Goal: Book appointment/travel/reservation

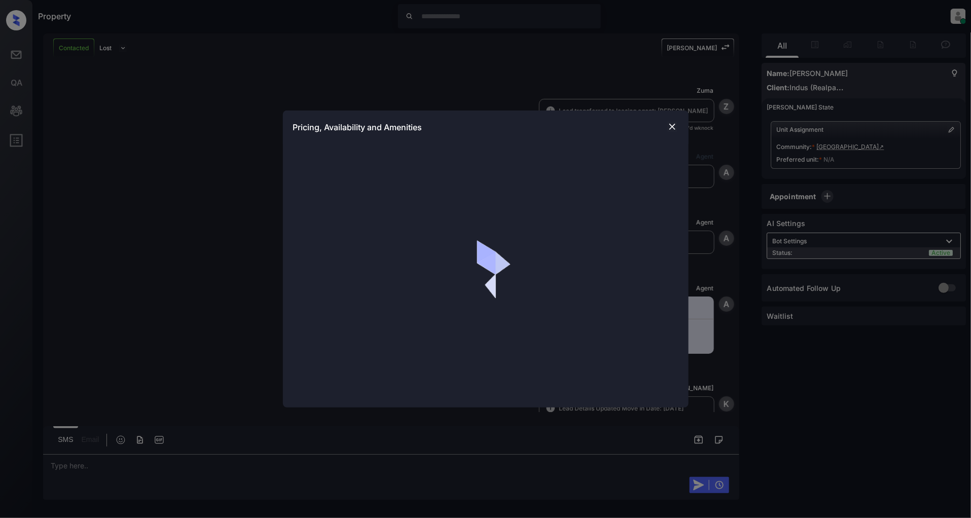
scroll to position [475, 0]
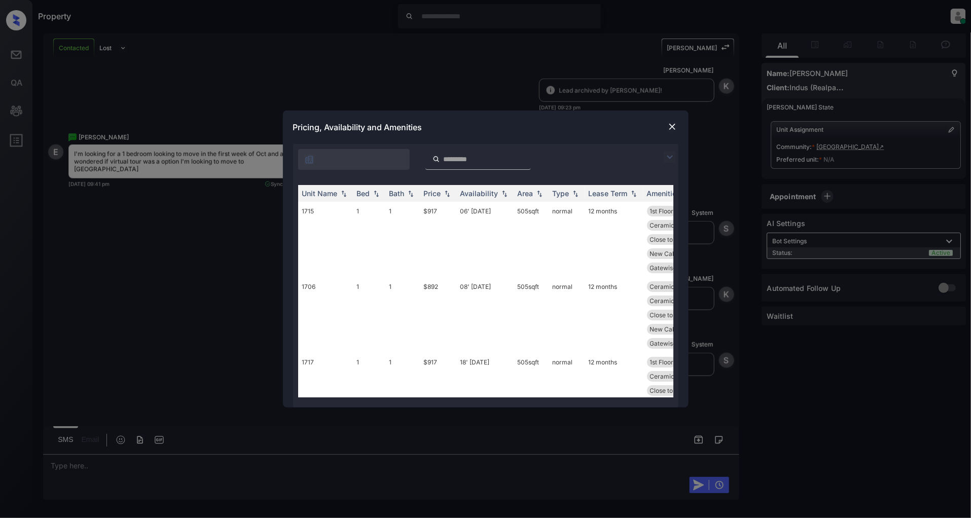
click at [675, 160] on img at bounding box center [670, 157] width 12 height 12
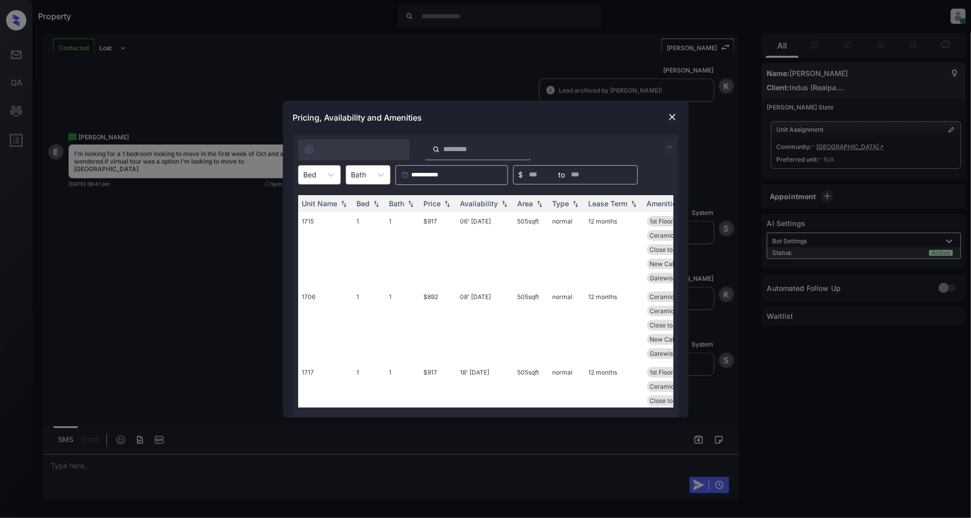
click at [342, 173] on div "**********" at bounding box center [485, 175] width 385 height 20
click at [334, 176] on icon at bounding box center [331, 175] width 10 height 10
click at [321, 198] on div "1" at bounding box center [319, 200] width 43 height 18
click at [448, 206] on img at bounding box center [447, 203] width 10 height 7
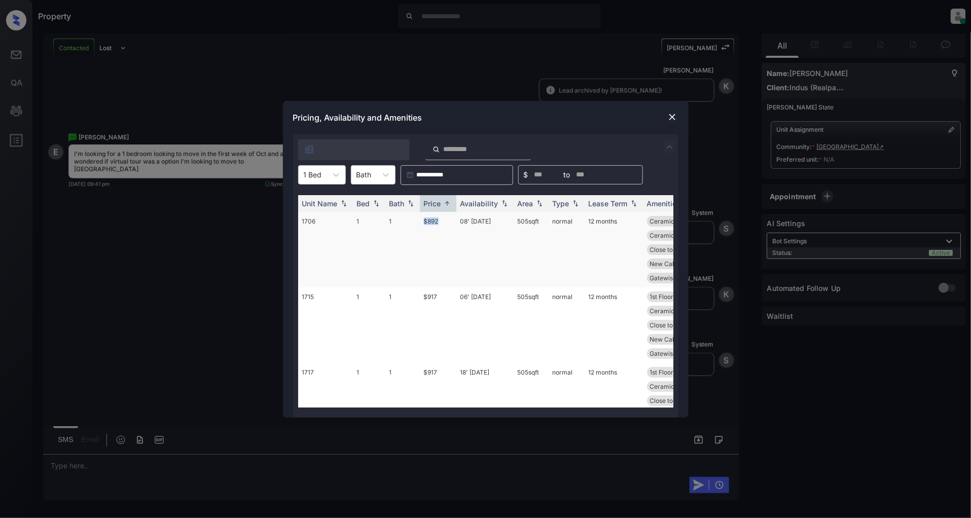
drag, startPoint x: 452, startPoint y: 215, endPoint x: 391, endPoint y: 223, distance: 61.4
click at [391, 223] on tr "1706 1 1 $892 08' Aug 25 505 sqft normal 12 months Ceramic Tile Ba... Ceramic T…" at bounding box center [563, 250] width 530 height 76
copy tr "$892"
click at [673, 119] on img at bounding box center [672, 117] width 10 height 10
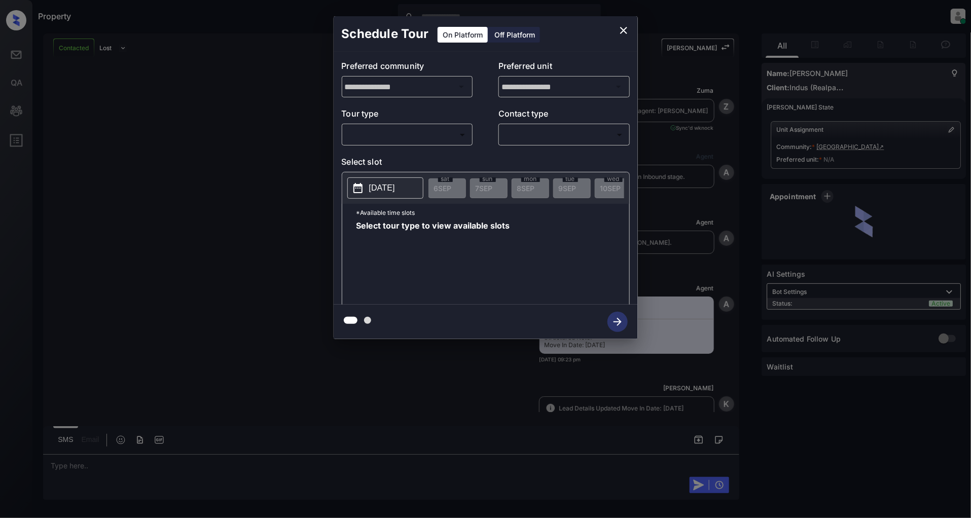
scroll to position [475, 0]
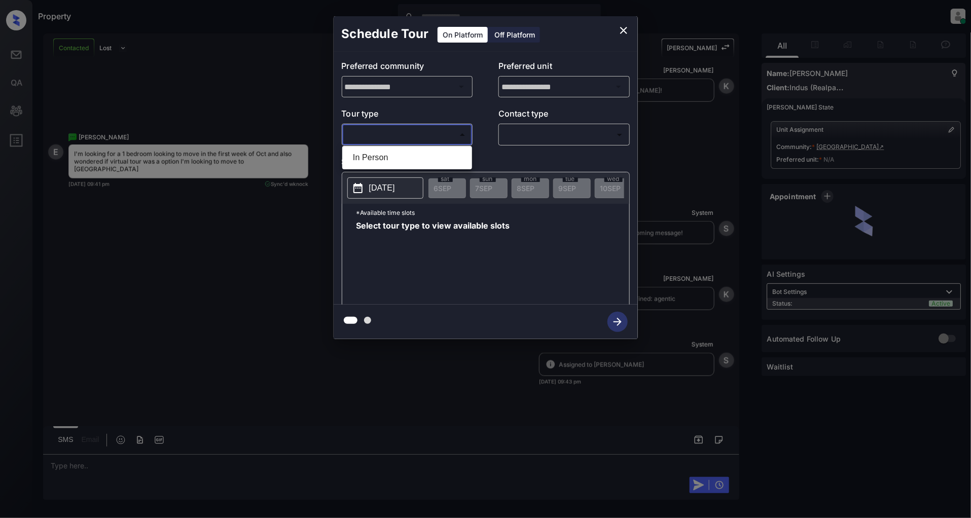
click at [398, 132] on body "Property Patrick Deasis Online Set yourself offline Set yourself on break Profi…" at bounding box center [485, 259] width 971 height 518
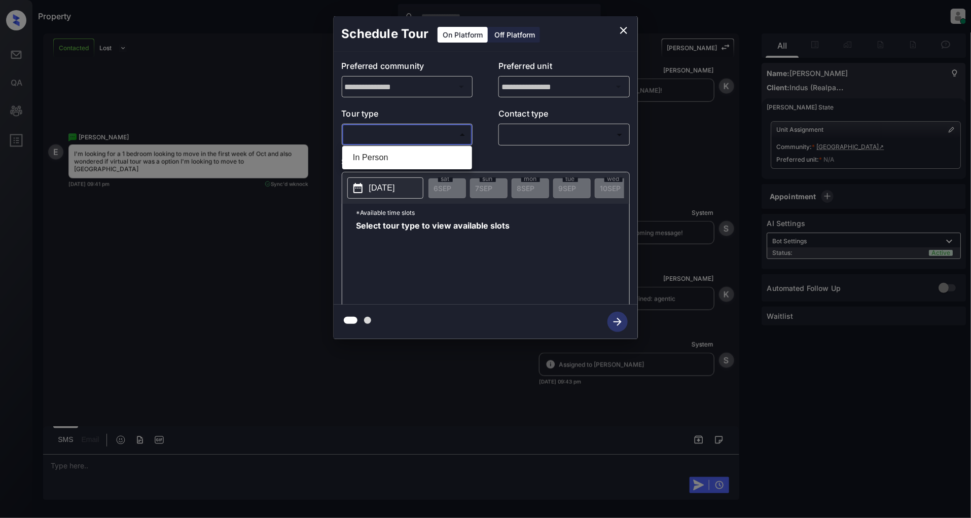
click at [627, 28] on div at bounding box center [485, 259] width 971 height 518
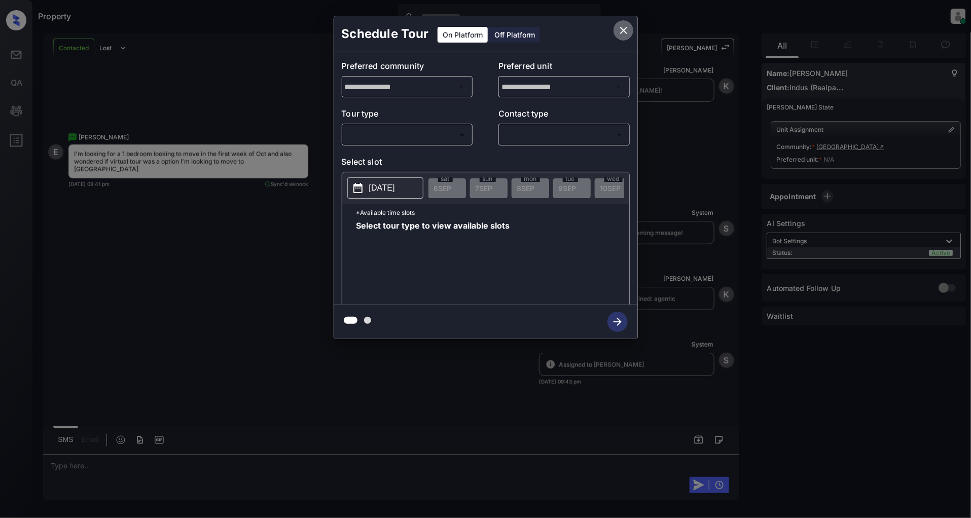
click at [619, 28] on icon "close" at bounding box center [624, 30] width 12 height 12
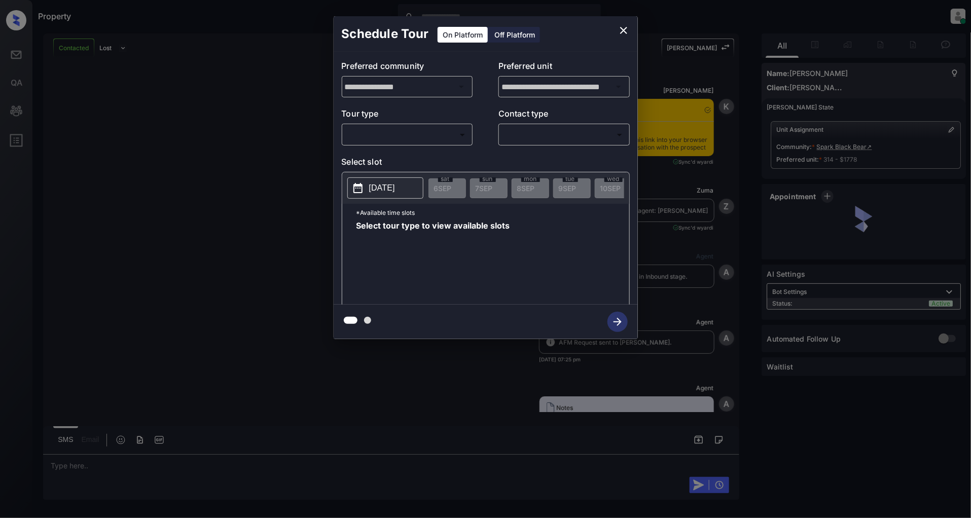
scroll to position [3582, 0]
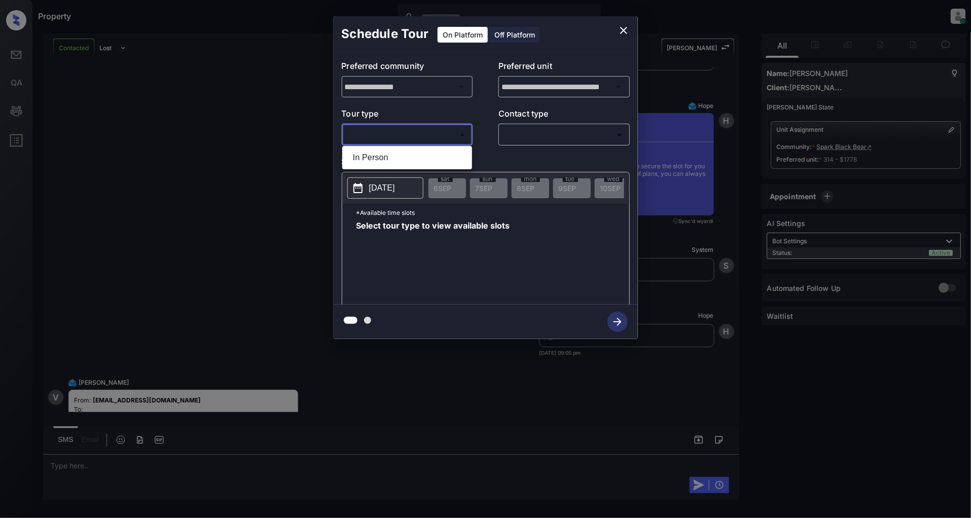
click at [414, 130] on body "Property [PERSON_NAME] Online Set yourself offline Set yourself on break Profil…" at bounding box center [485, 259] width 971 height 518
click at [397, 151] on li "In Person" at bounding box center [407, 158] width 125 height 18
type input "********"
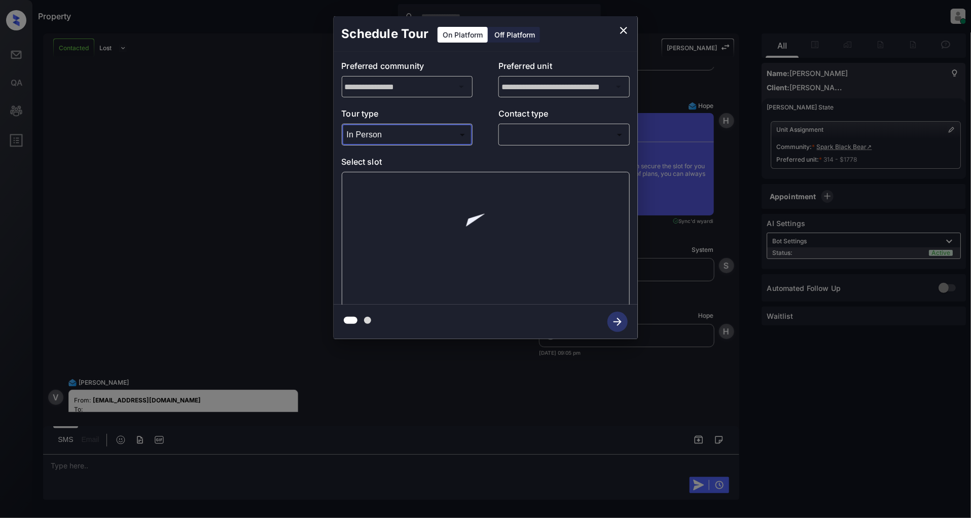
click at [569, 132] on body "Property [PERSON_NAME] Online Set yourself offline Set yourself on break Profil…" at bounding box center [485, 259] width 971 height 518
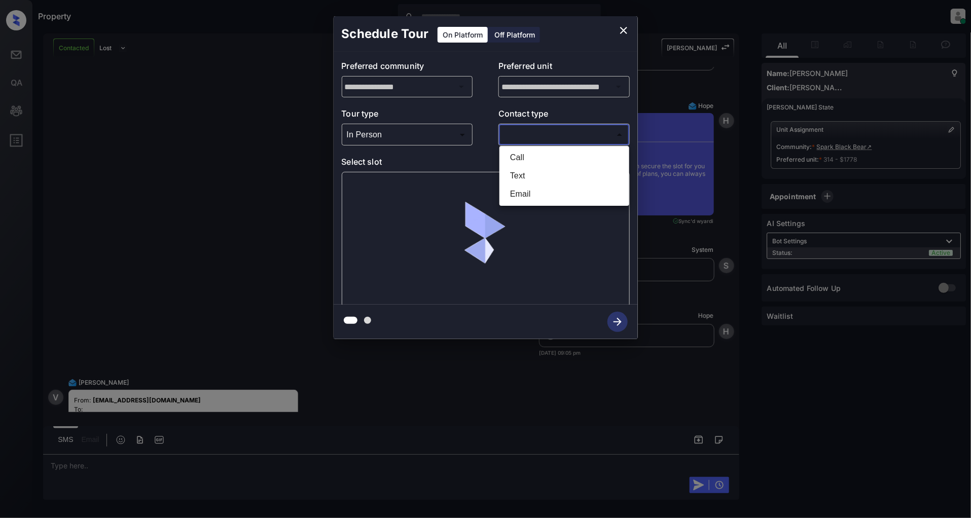
click at [530, 180] on li "Text" at bounding box center [564, 176] width 125 height 18
type input "****"
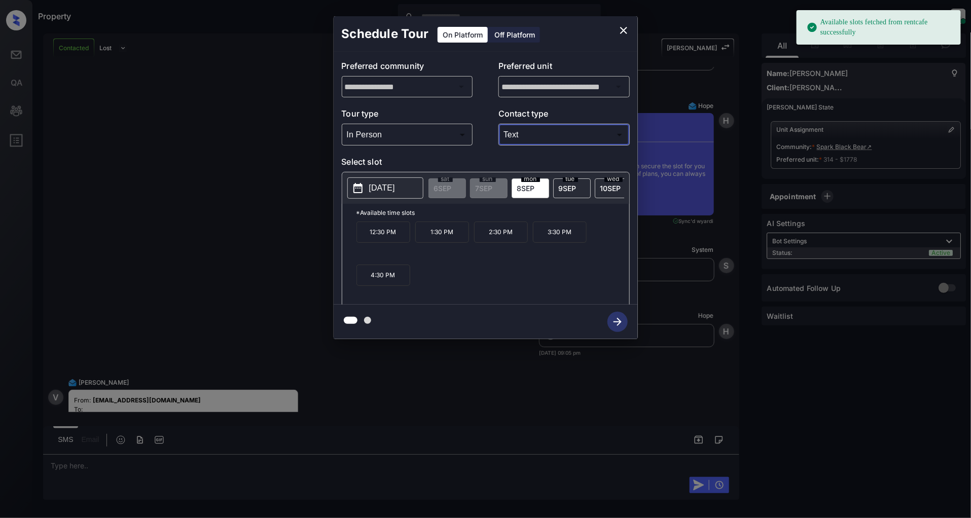
click at [394, 196] on button "[DATE]" at bounding box center [385, 187] width 76 height 21
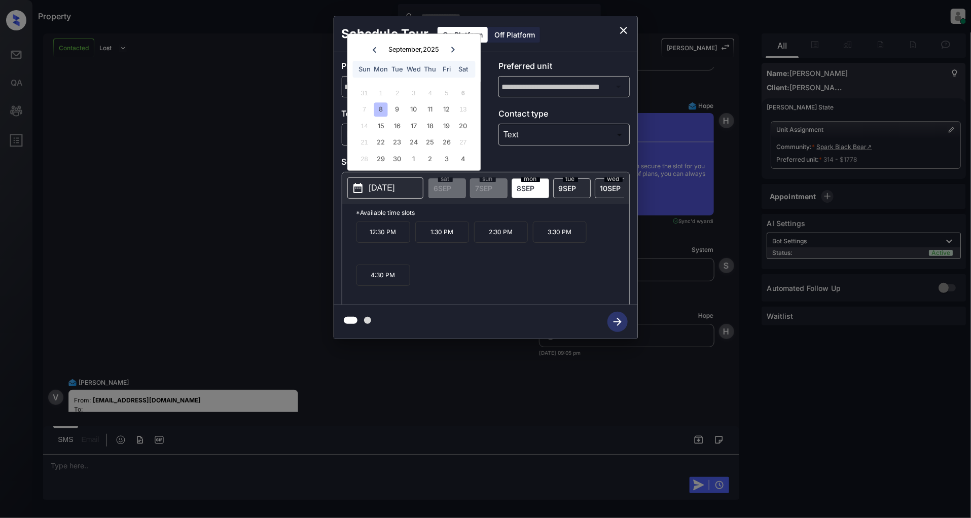
click at [464, 146] on div "27" at bounding box center [463, 143] width 14 height 14
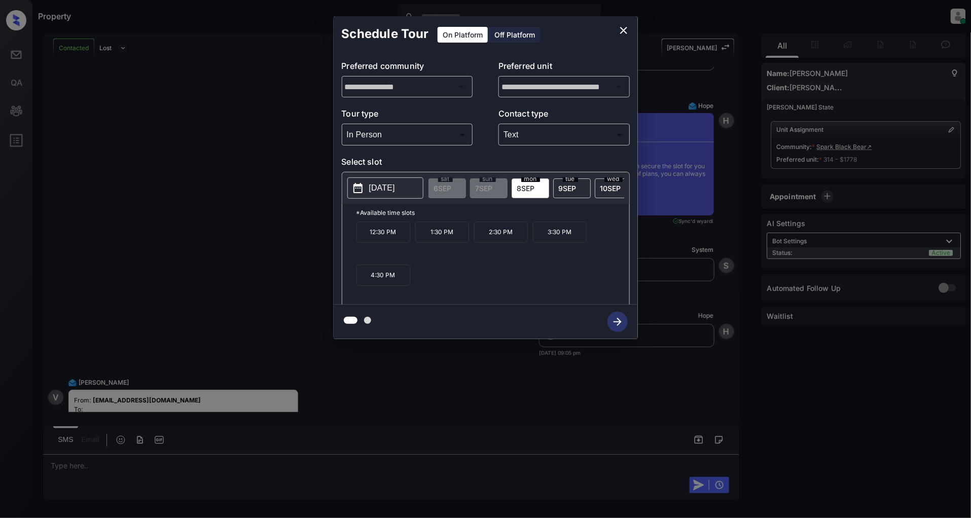
click at [219, 221] on div "**********" at bounding box center [485, 177] width 971 height 355
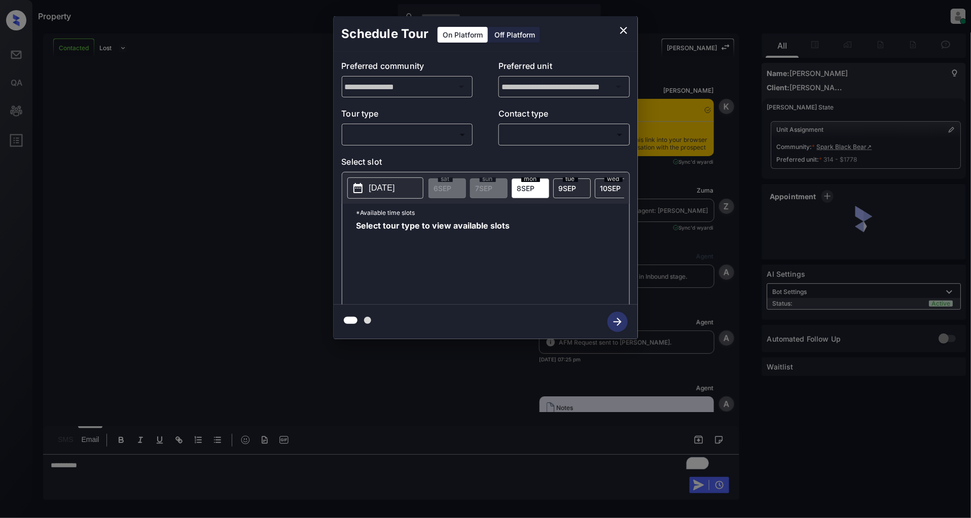
scroll to position [3705, 0]
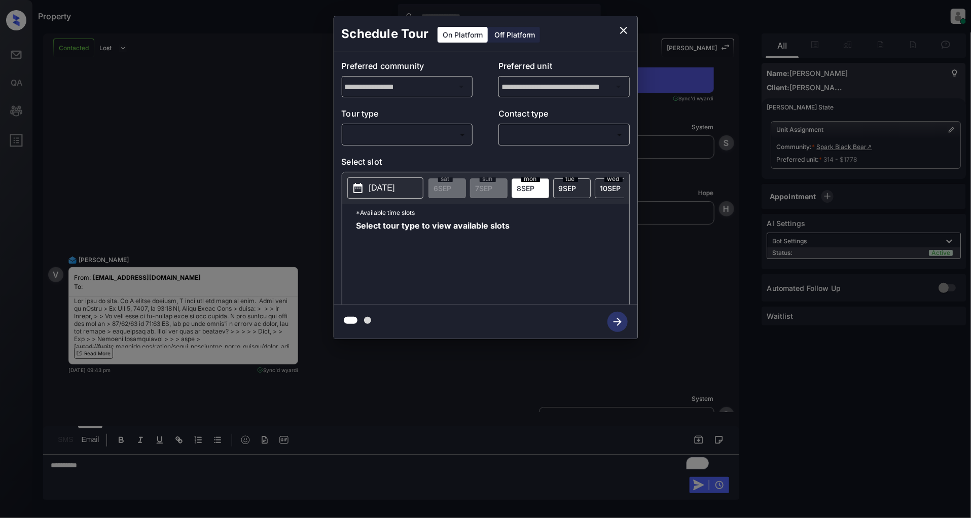
click at [387, 134] on body "Property Patrick Deasis Online Set yourself offline Set yourself on break Profi…" at bounding box center [485, 259] width 971 height 518
click at [379, 157] on li "In Person" at bounding box center [407, 158] width 125 height 18
type input "********"
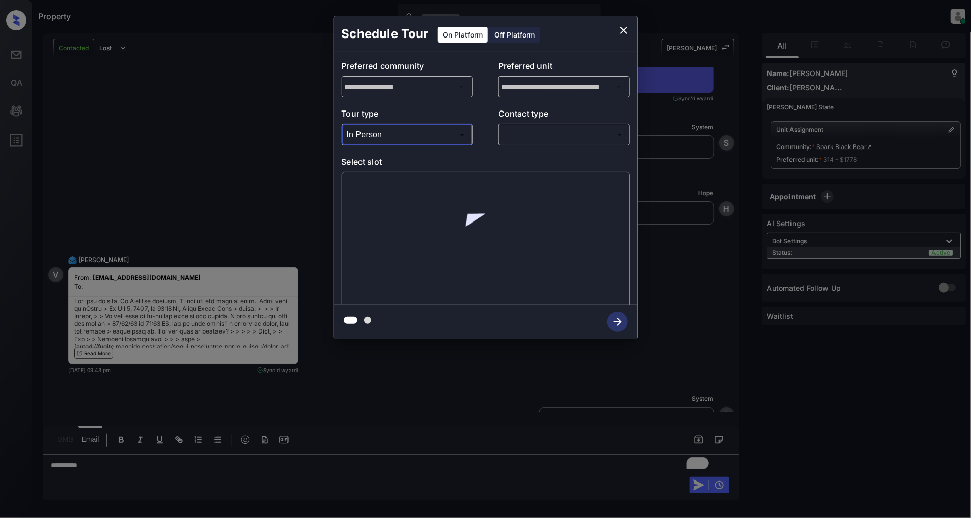
click at [543, 134] on body "Property [PERSON_NAME] Online Set yourself offline Set yourself on break Profil…" at bounding box center [485, 259] width 971 height 518
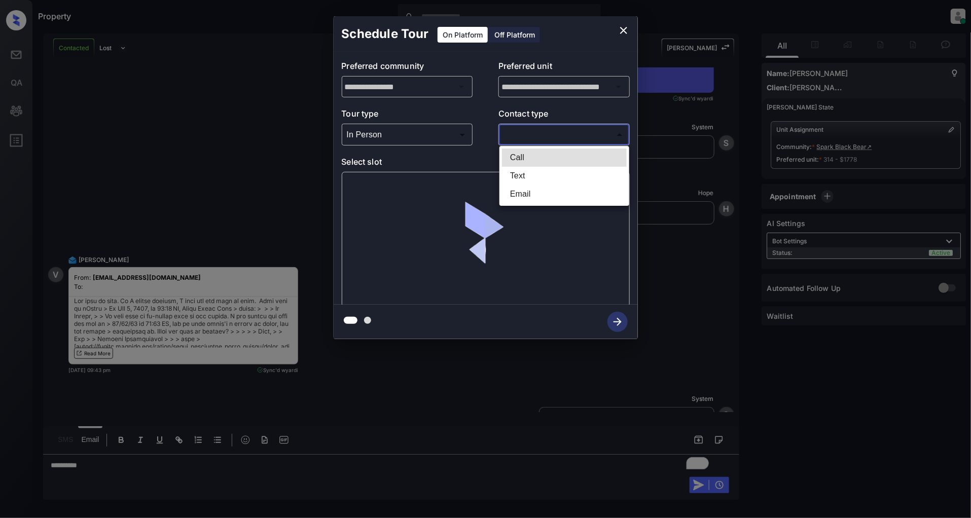
click at [524, 178] on li "Text" at bounding box center [564, 176] width 125 height 18
type input "****"
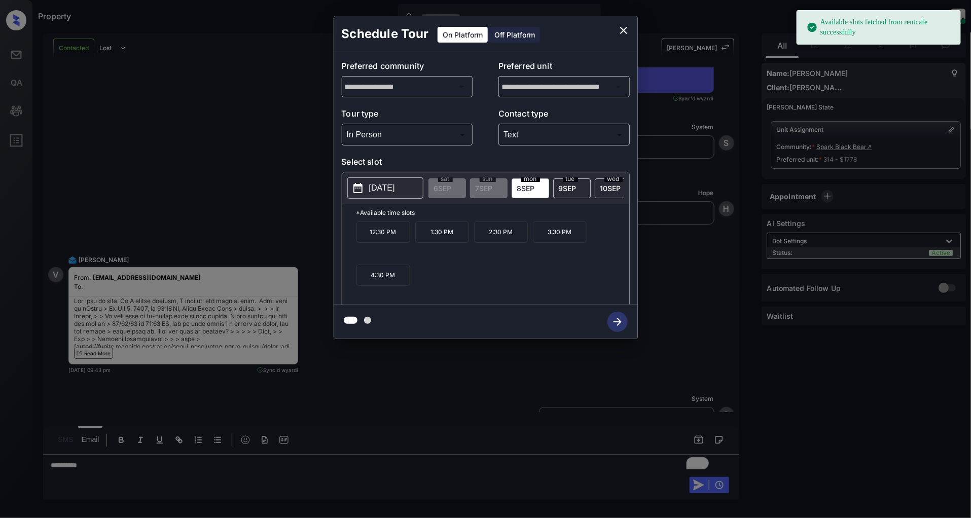
click at [377, 196] on button "[DATE]" at bounding box center [385, 187] width 76 height 21
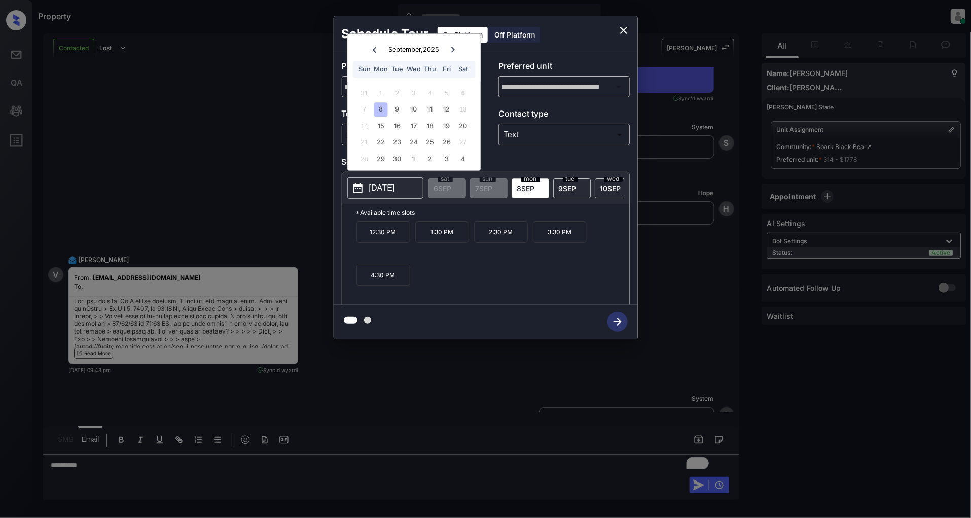
click at [465, 143] on div "27" at bounding box center [463, 143] width 14 height 14
click at [462, 137] on div "27" at bounding box center [463, 143] width 14 height 14
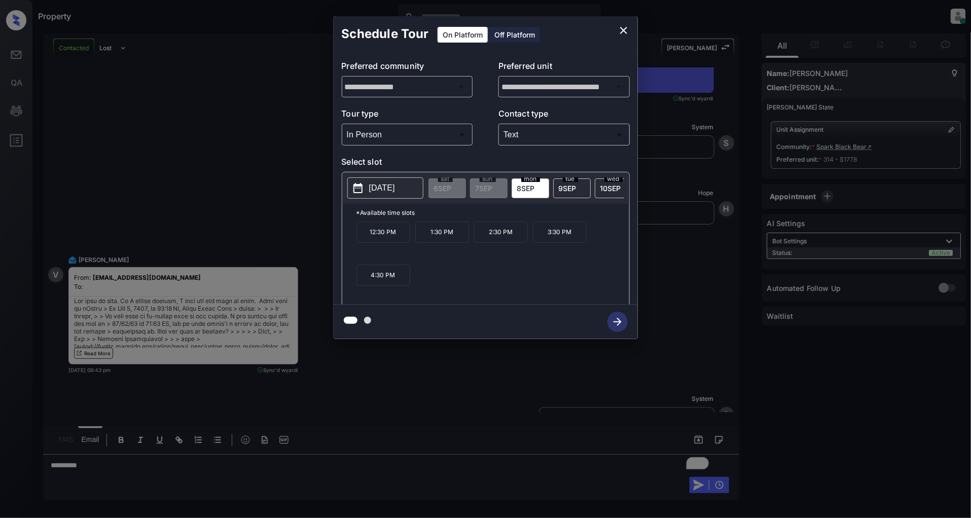
click at [465, 289] on div "12:30 PM 1:30 PM 2:30 PM 3:30 PM 4:30 PM" at bounding box center [492, 262] width 273 height 81
click at [395, 192] on p "[DATE]" at bounding box center [382, 188] width 26 height 12
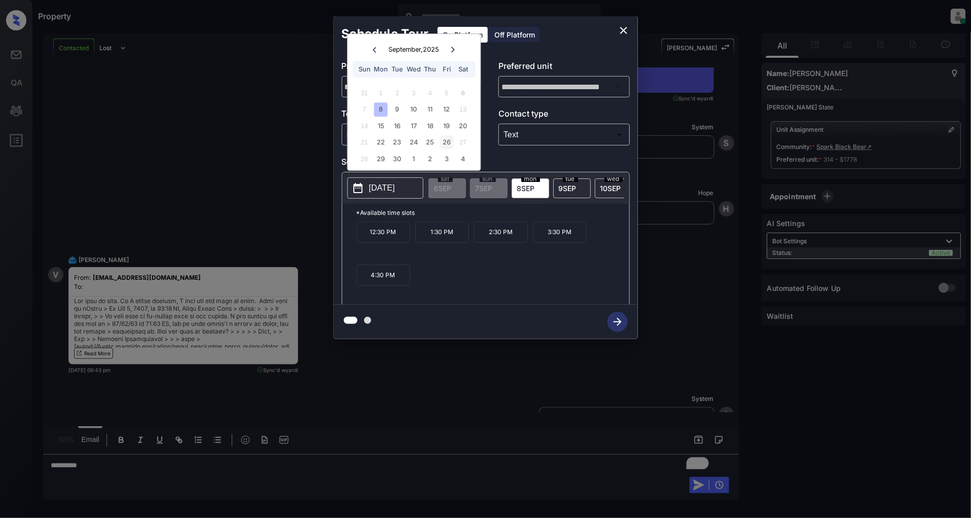
click at [448, 142] on div "26" at bounding box center [447, 143] width 14 height 14
click at [247, 234] on div "**********" at bounding box center [485, 177] width 971 height 355
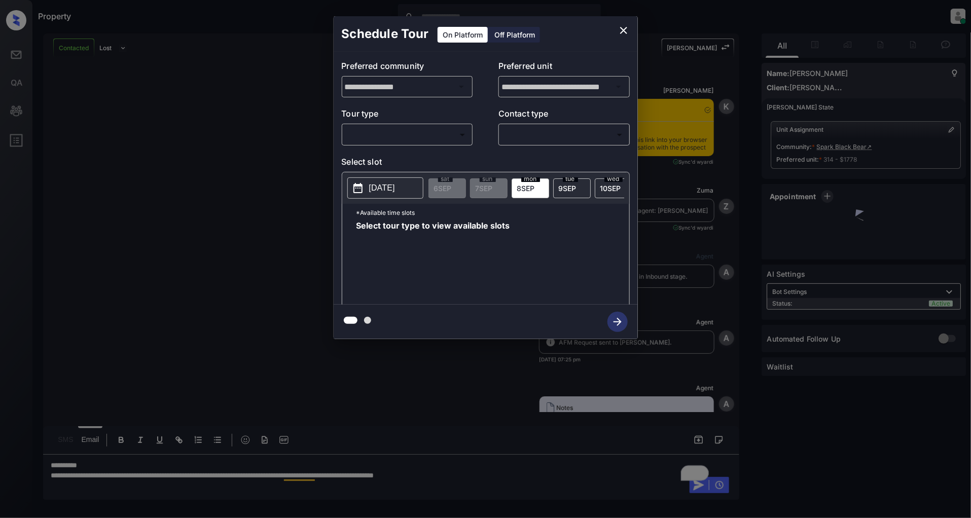
scroll to position [4325, 0]
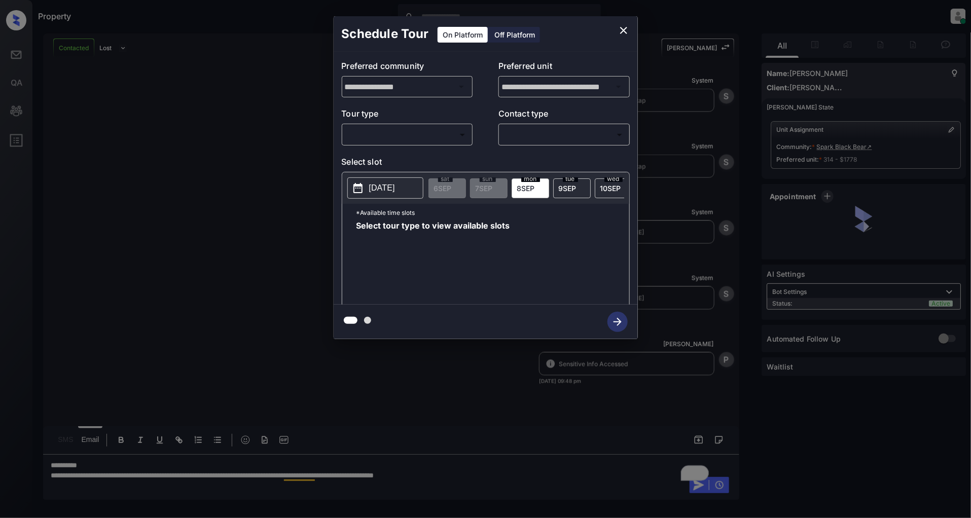
click at [403, 134] on body "Property [PERSON_NAME] Online Set yourself offline Set yourself on break Profil…" at bounding box center [485, 259] width 971 height 518
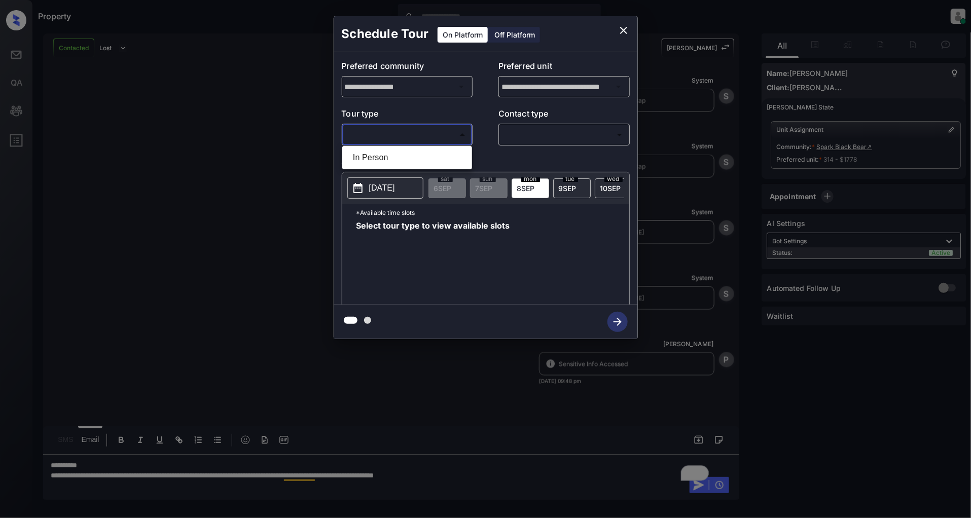
click at [388, 165] on li "In Person" at bounding box center [407, 158] width 125 height 18
type input "********"
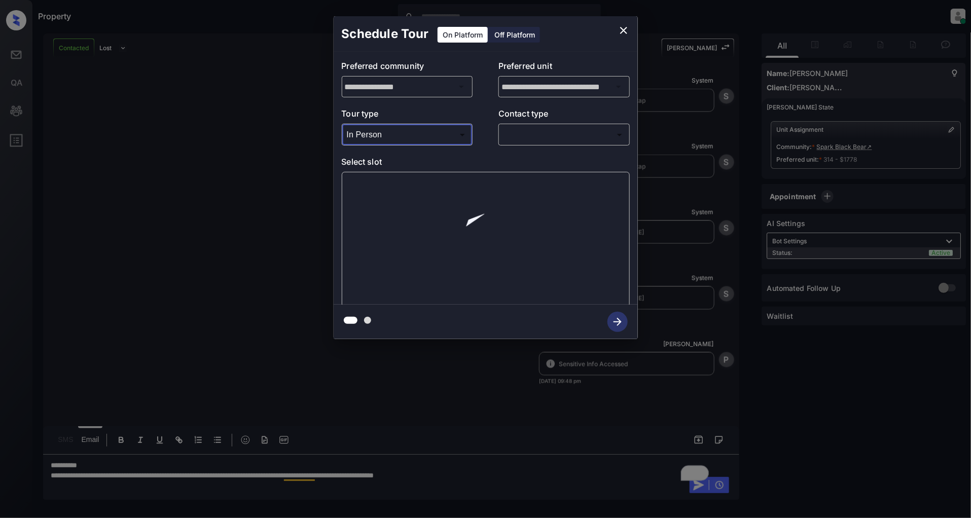
click at [525, 134] on body "Property [PERSON_NAME] Online Set yourself offline Set yourself on break Profil…" at bounding box center [485, 259] width 971 height 518
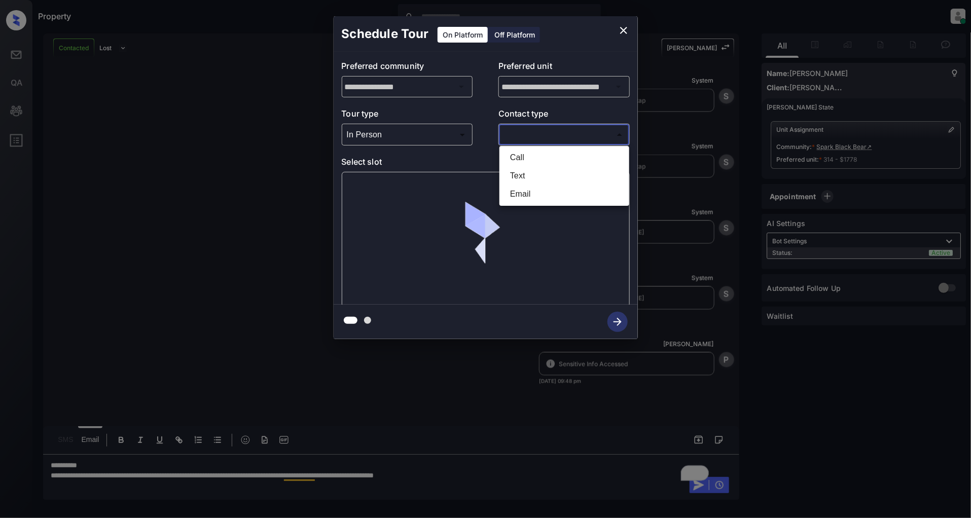
click at [525, 170] on li "Text" at bounding box center [564, 176] width 125 height 18
type input "****"
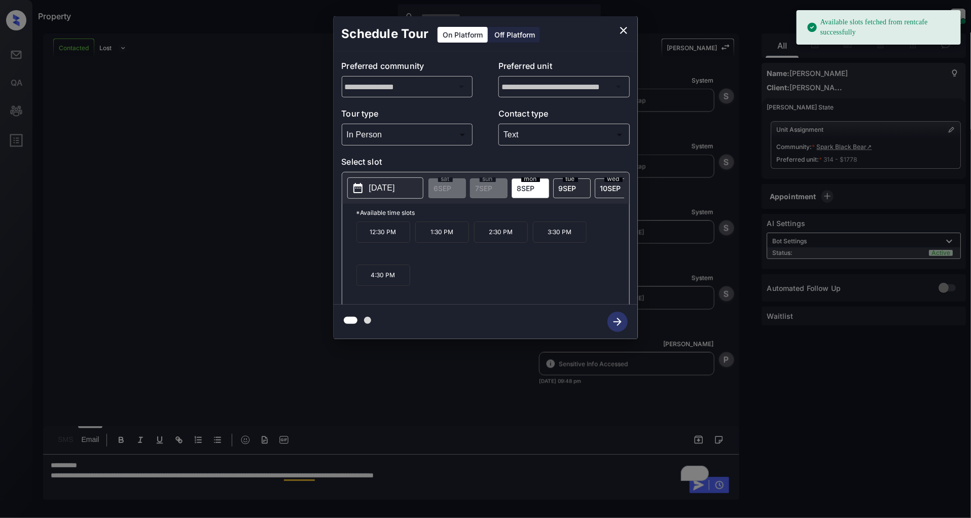
click at [387, 195] on button "[DATE]" at bounding box center [385, 187] width 76 height 21
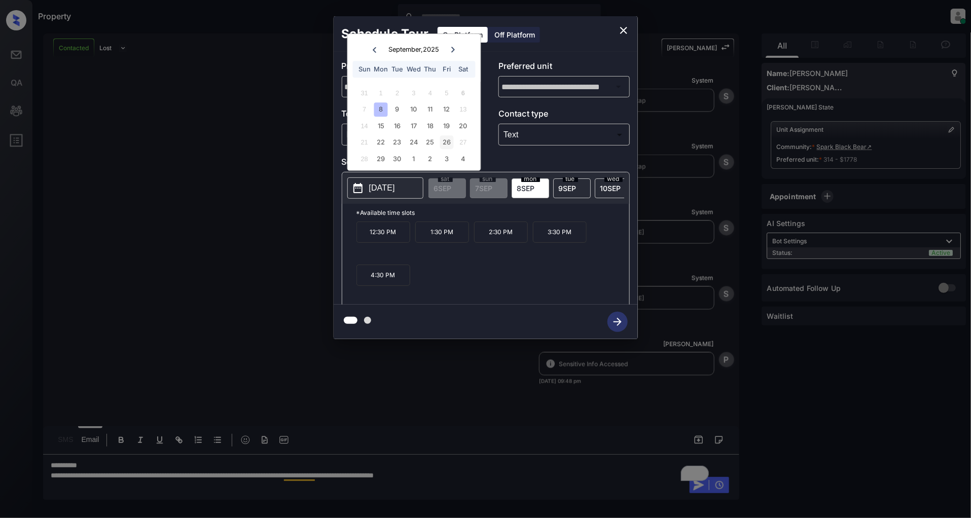
click at [447, 143] on div "26" at bounding box center [447, 143] width 14 height 14
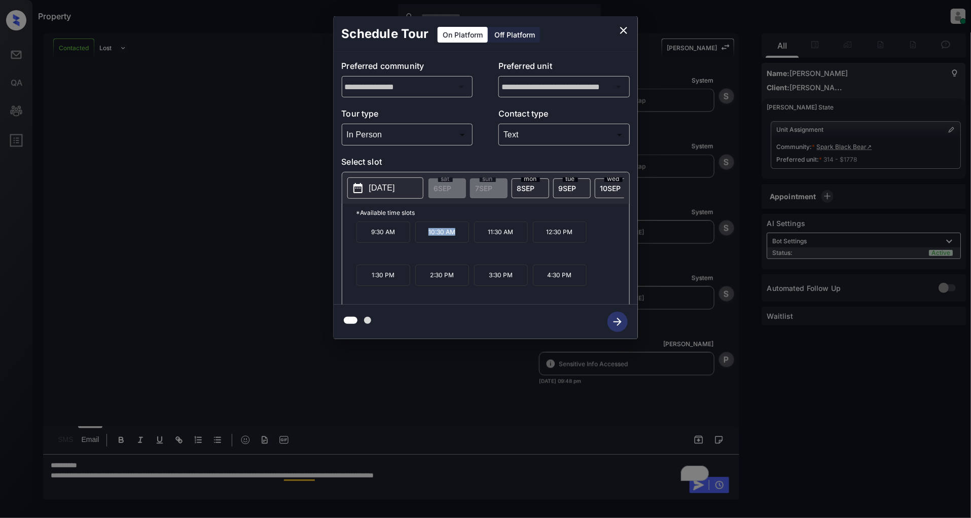
drag, startPoint x: 462, startPoint y: 239, endPoint x: 423, endPoint y: 241, distance: 39.1
click at [423, 241] on p "10:30 AM" at bounding box center [442, 232] width 54 height 21
copy p "10:30 AM"
drag, startPoint x: 398, startPoint y: 283, endPoint x: 356, endPoint y: 283, distance: 42.1
click at [356, 283] on p "1:30 PM" at bounding box center [383, 275] width 54 height 21
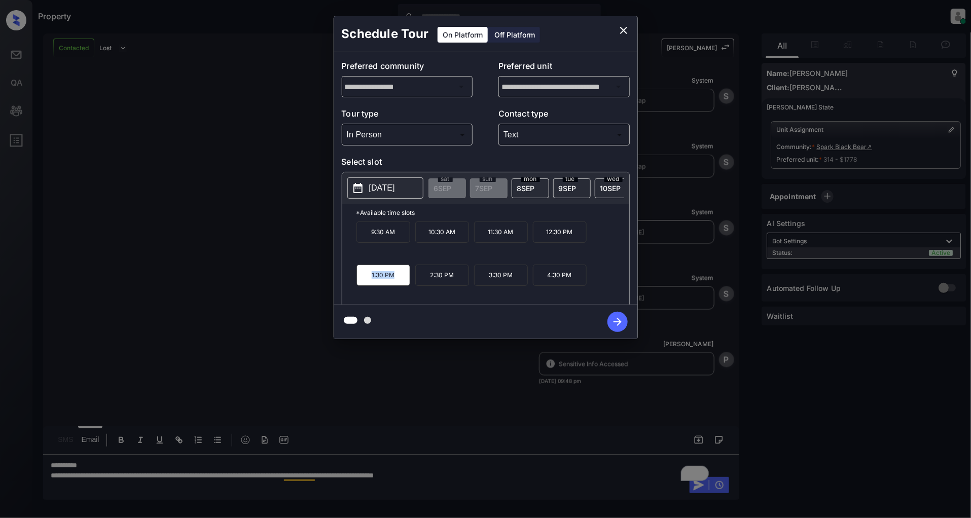
copy p "1:30 PM"
drag, startPoint x: 516, startPoint y: 280, endPoint x: 485, endPoint y: 281, distance: 31.0
click at [485, 281] on p "3:30 PM" at bounding box center [501, 275] width 54 height 21
copy p "3:30 PM"
click at [620, 32] on icon "close" at bounding box center [624, 30] width 12 height 12
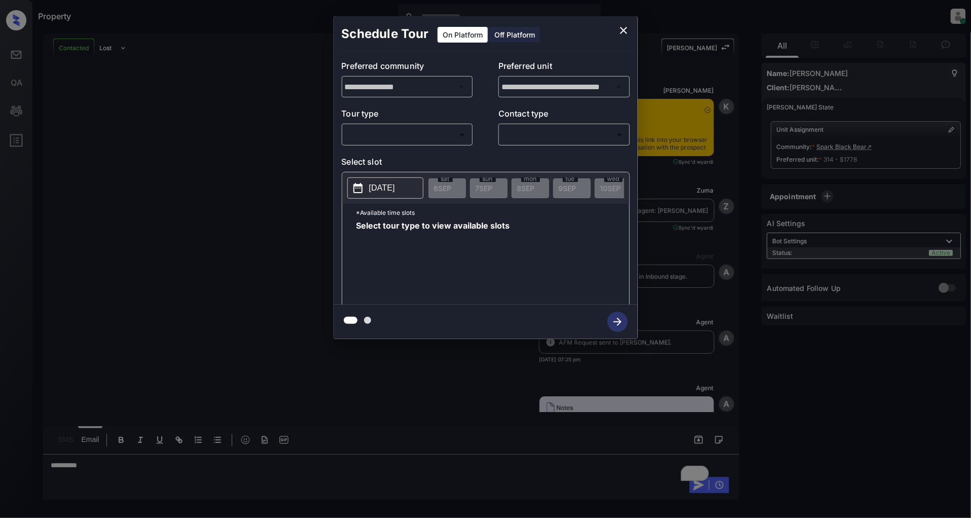
scroll to position [4808, 0]
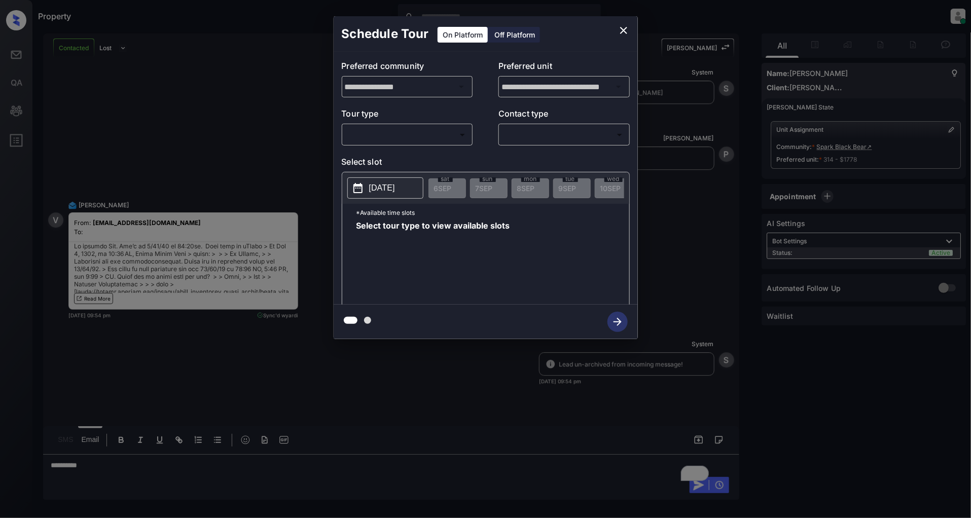
click at [346, 134] on body "Property [PERSON_NAME] Online Set yourself offline Set yourself on break Profil…" at bounding box center [485, 259] width 971 height 518
click at [378, 158] on li "In Person" at bounding box center [407, 158] width 125 height 18
type input "********"
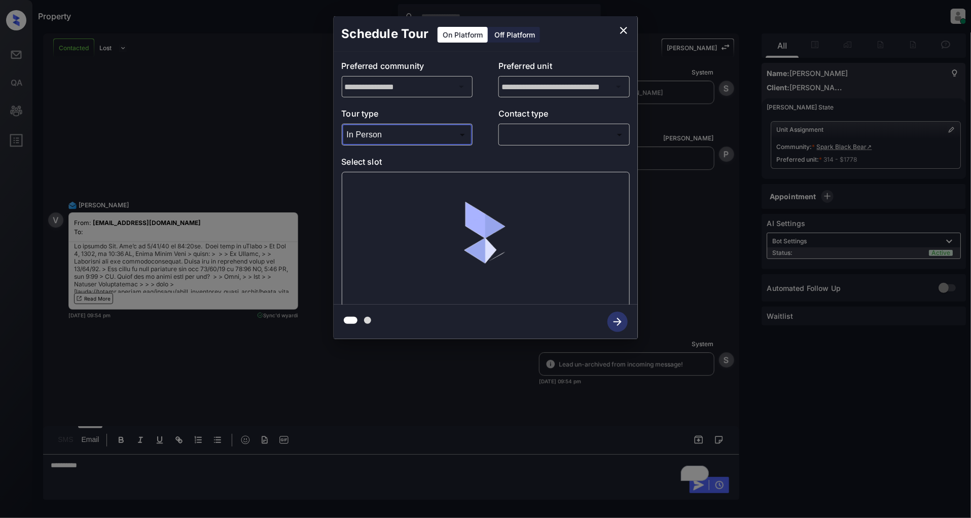
click at [554, 121] on p "Contact type" at bounding box center [563, 115] width 131 height 16
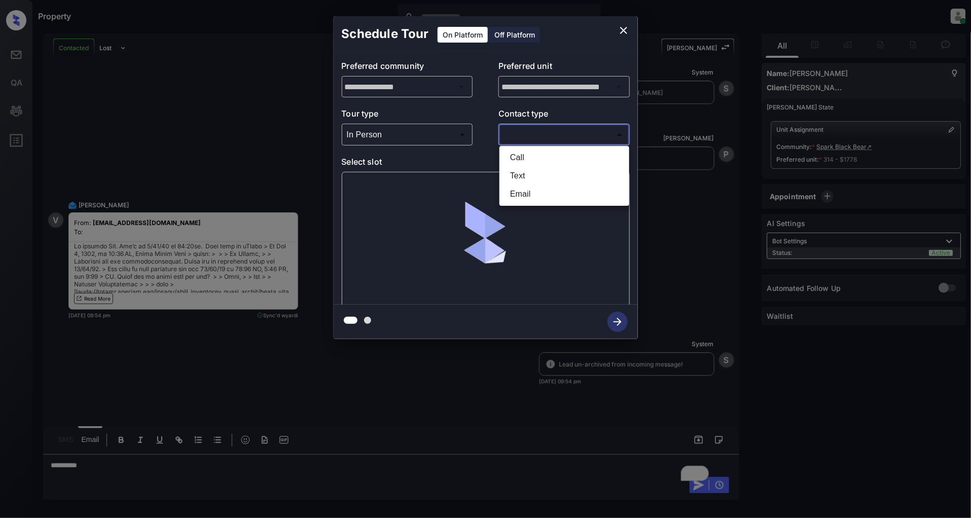
click at [555, 129] on body "Property Patrick Deasis Online Set yourself offline Set yourself on break Profi…" at bounding box center [485, 259] width 971 height 518
click at [539, 174] on li "Text" at bounding box center [564, 176] width 125 height 18
type input "****"
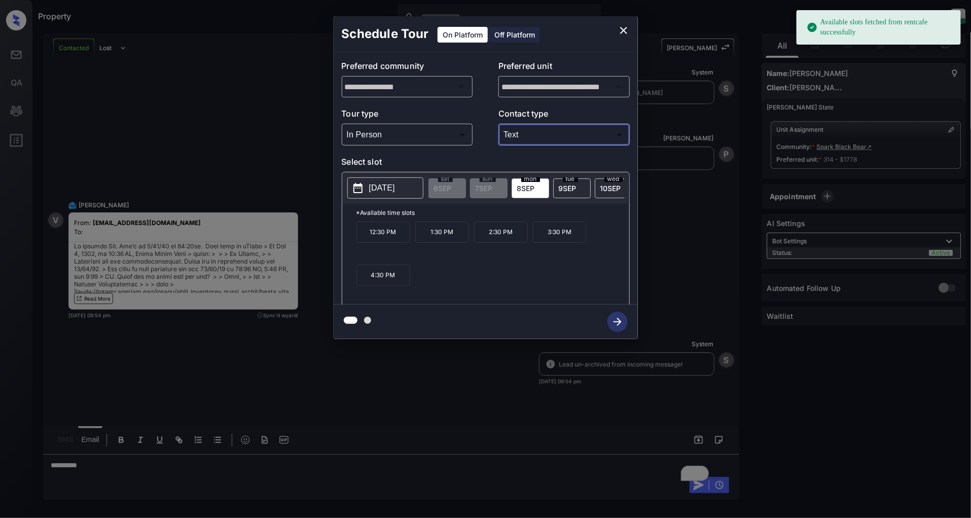
click at [374, 188] on p "2025-09-08" at bounding box center [382, 188] width 26 height 12
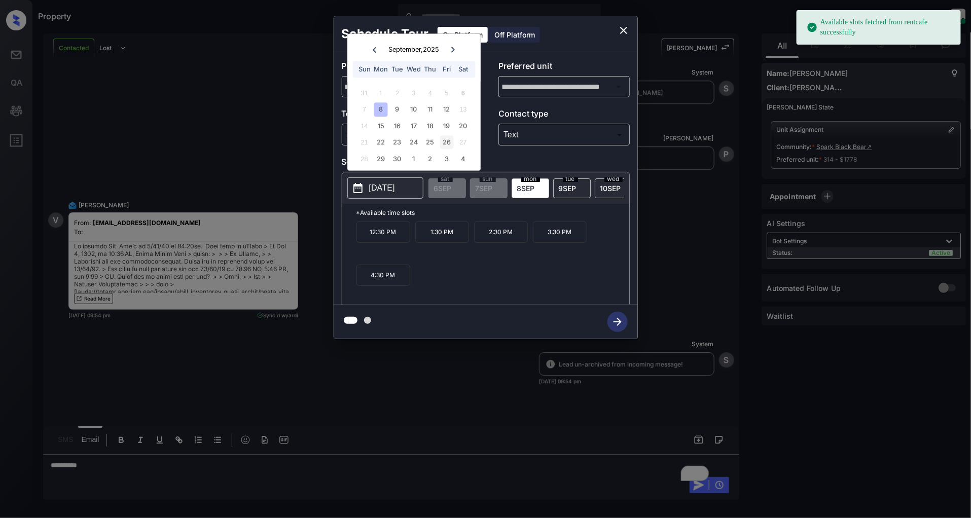
click at [447, 142] on div "26" at bounding box center [447, 143] width 14 height 14
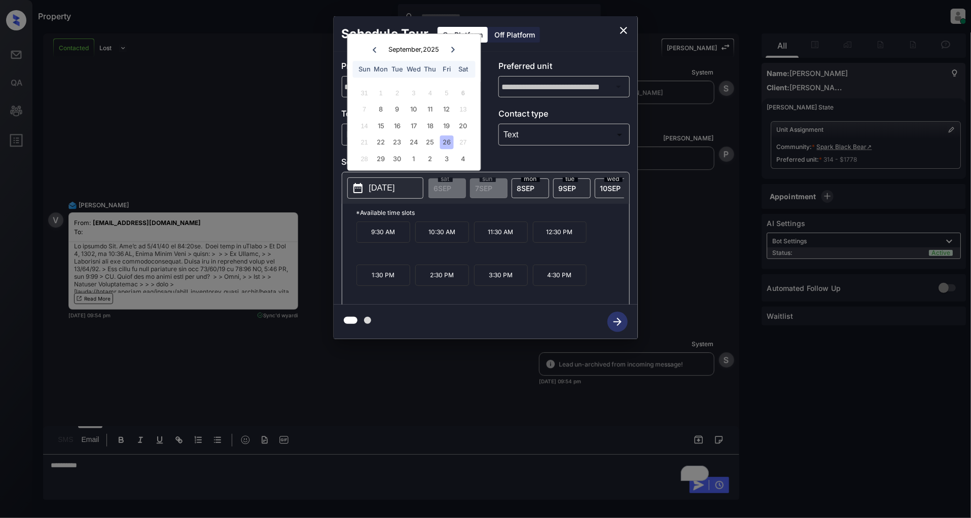
click at [434, 239] on p "10:30 AM" at bounding box center [442, 232] width 54 height 21
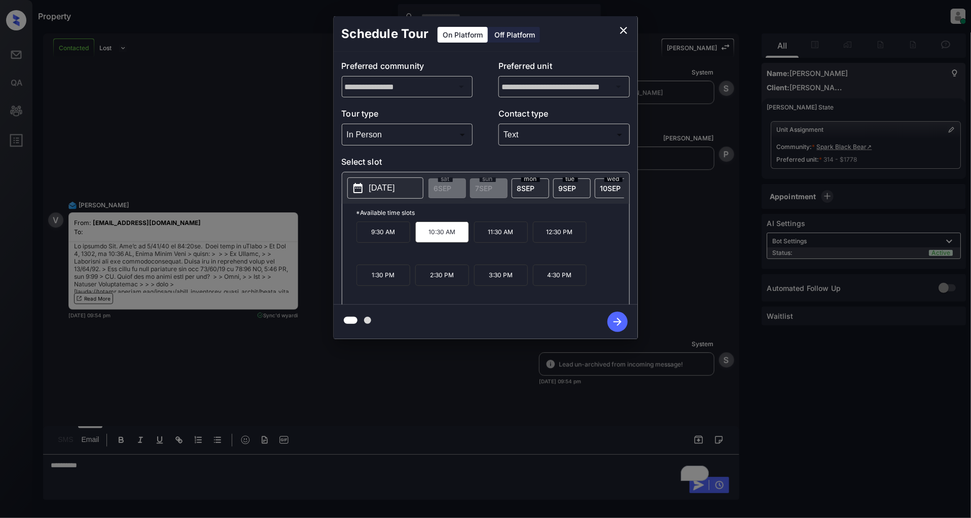
click at [607, 316] on button "button" at bounding box center [617, 322] width 32 height 26
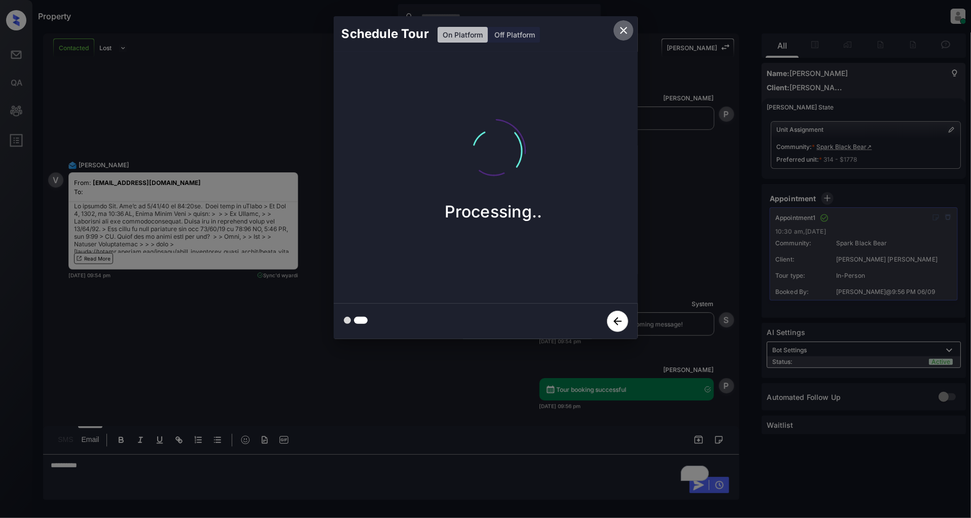
click at [620, 29] on icon "close" at bounding box center [624, 30] width 12 height 12
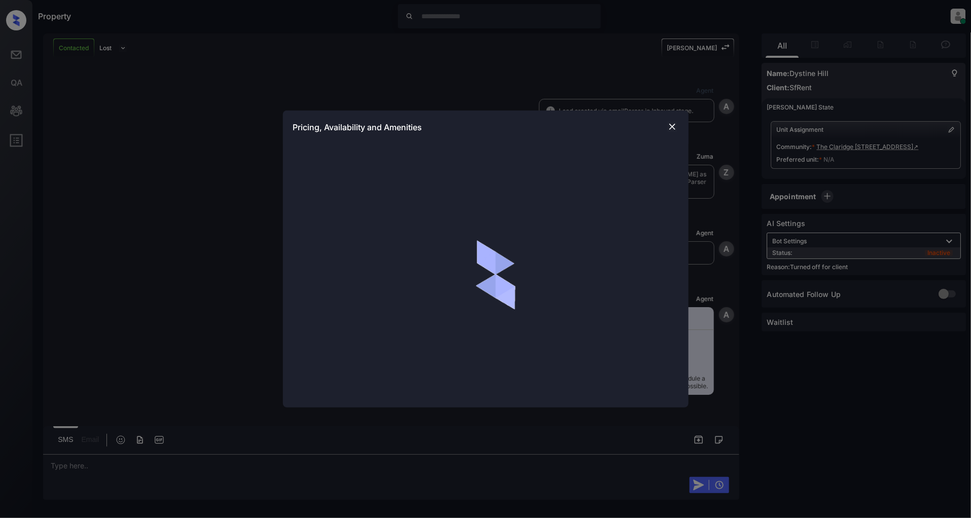
scroll to position [1498, 0]
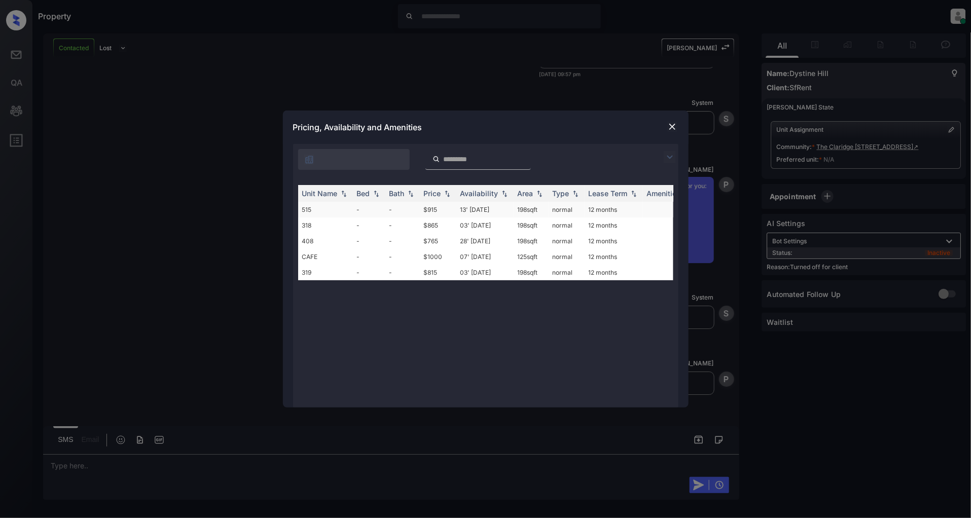
click at [348, 206] on td "515" at bounding box center [325, 210] width 55 height 16
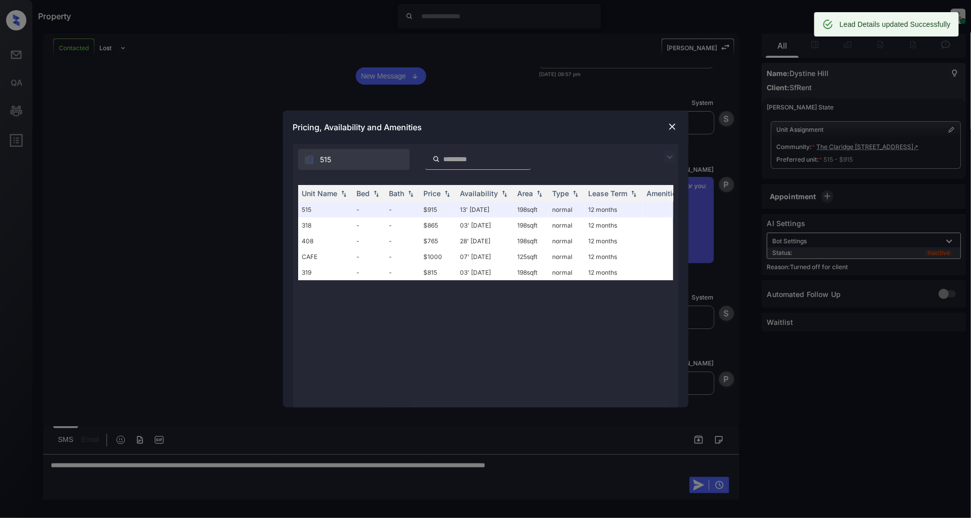
click at [671, 125] on img at bounding box center [672, 127] width 10 height 10
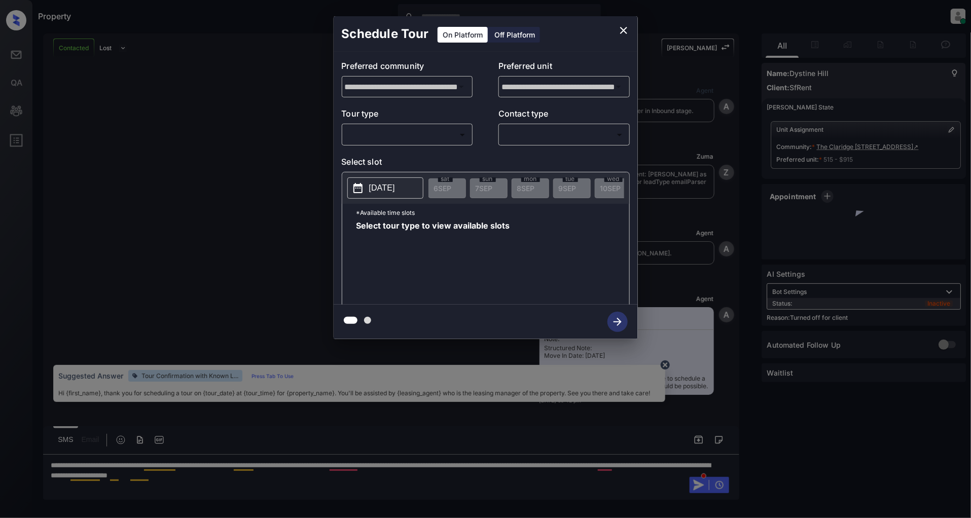
scroll to position [1856, 0]
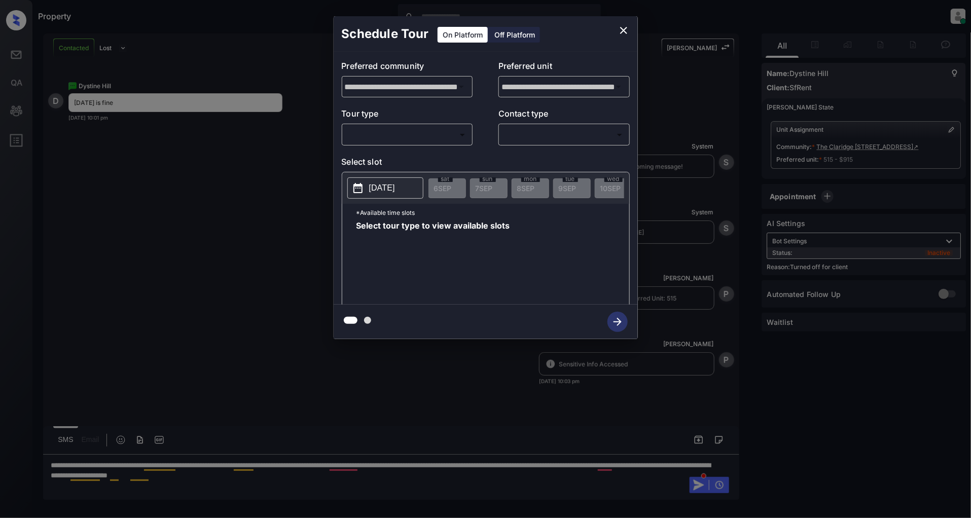
click at [503, 39] on div "Off Platform" at bounding box center [514, 35] width 51 height 16
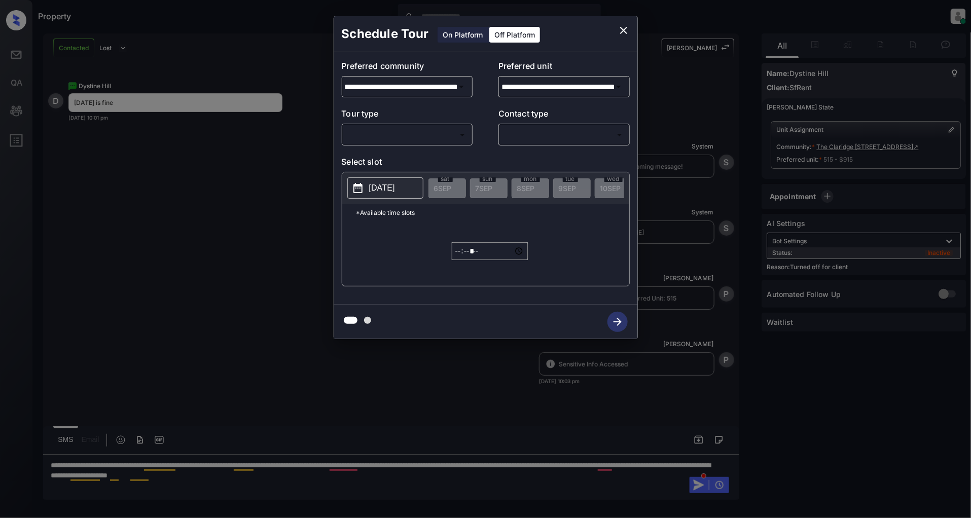
click at [381, 133] on body "Property Patrick Deasis Online Set yourself offline Set yourself on break Profi…" at bounding box center [485, 259] width 971 height 518
click at [380, 156] on li "In Person" at bounding box center [407, 158] width 125 height 18
type input "********"
click at [542, 130] on body "Property Patrick Deasis Online Set yourself offline Set yourself on break Profi…" at bounding box center [485, 259] width 971 height 518
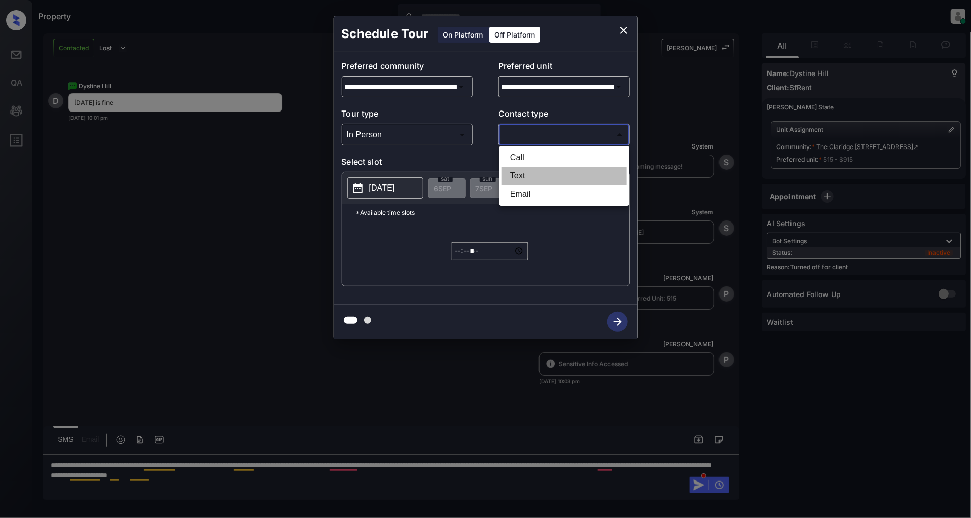
click at [533, 175] on li "Text" at bounding box center [564, 176] width 125 height 18
type input "****"
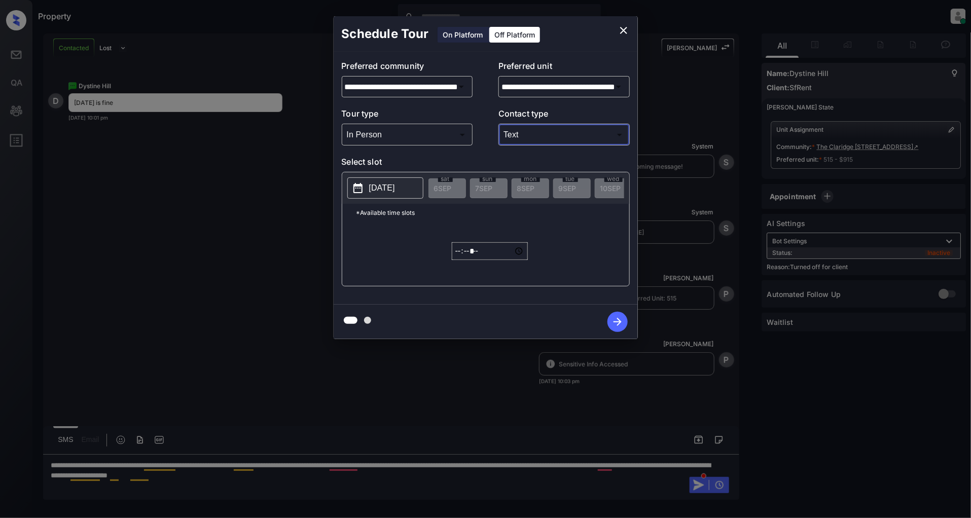
click at [382, 186] on p "2025-09-06" at bounding box center [382, 188] width 26 height 12
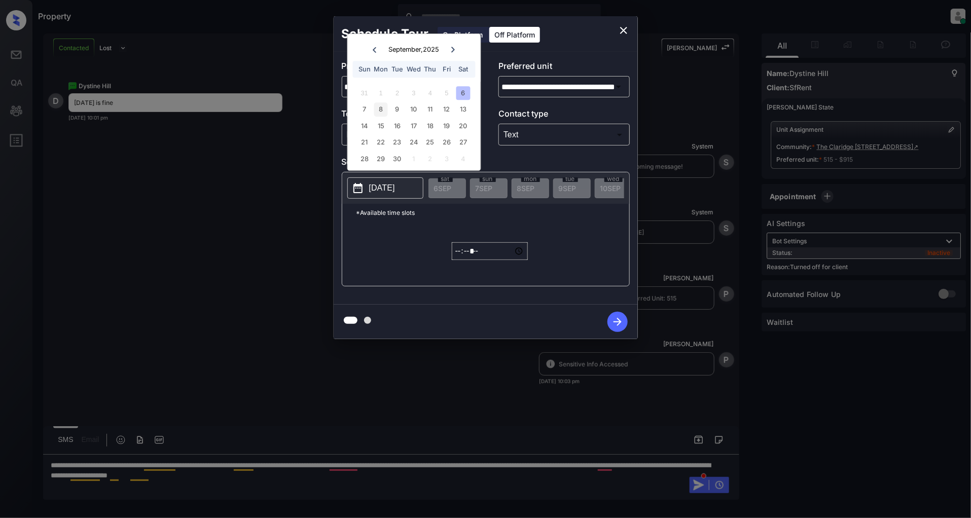
click at [383, 107] on div "8" at bounding box center [381, 110] width 14 height 14
click at [461, 260] on input "*****" at bounding box center [490, 251] width 76 height 18
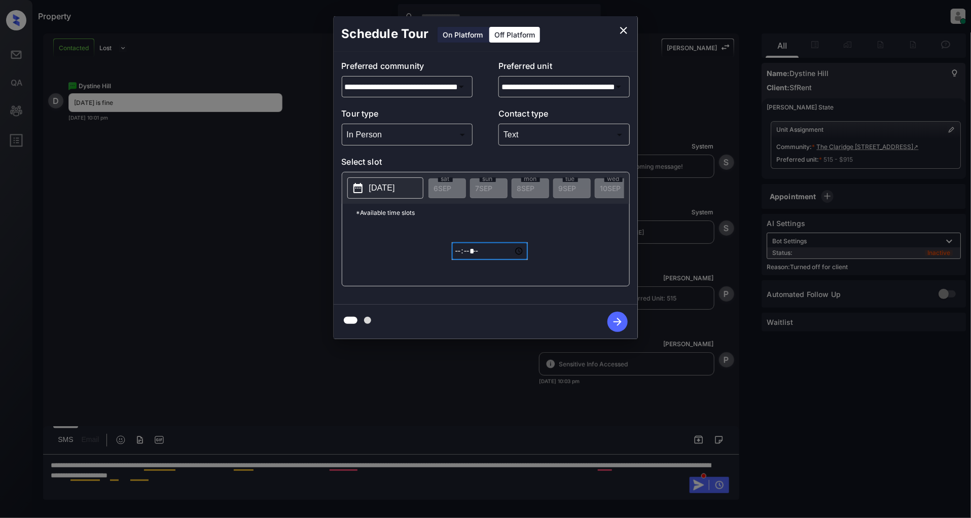
type input "*****"
click at [617, 318] on icon "button" at bounding box center [617, 322] width 20 height 20
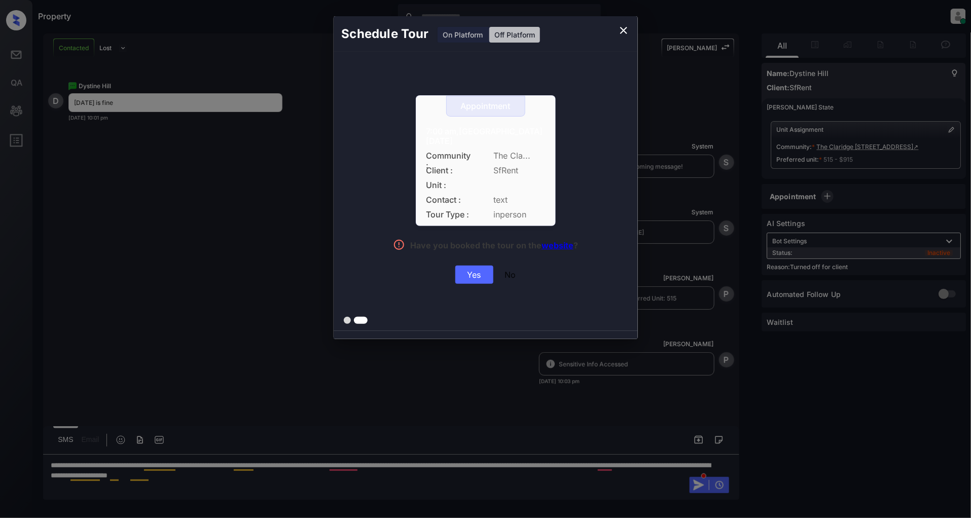
click at [480, 267] on div "Yes" at bounding box center [474, 275] width 38 height 18
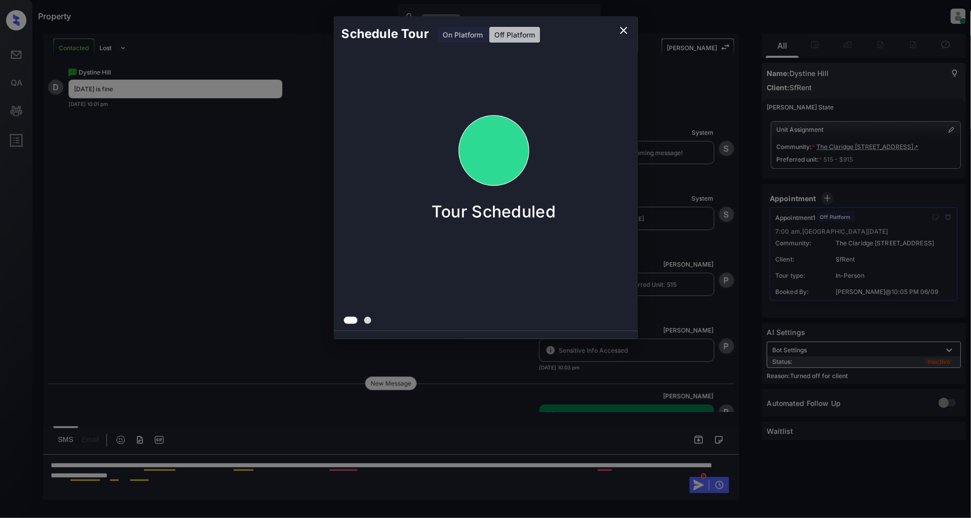
scroll to position [1920, 0]
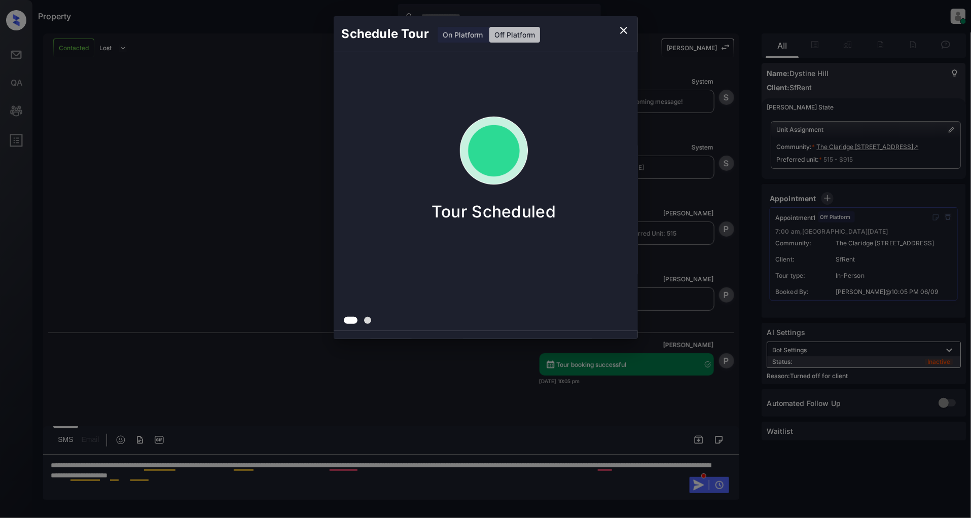
click at [628, 30] on icon "close" at bounding box center [624, 30] width 12 height 12
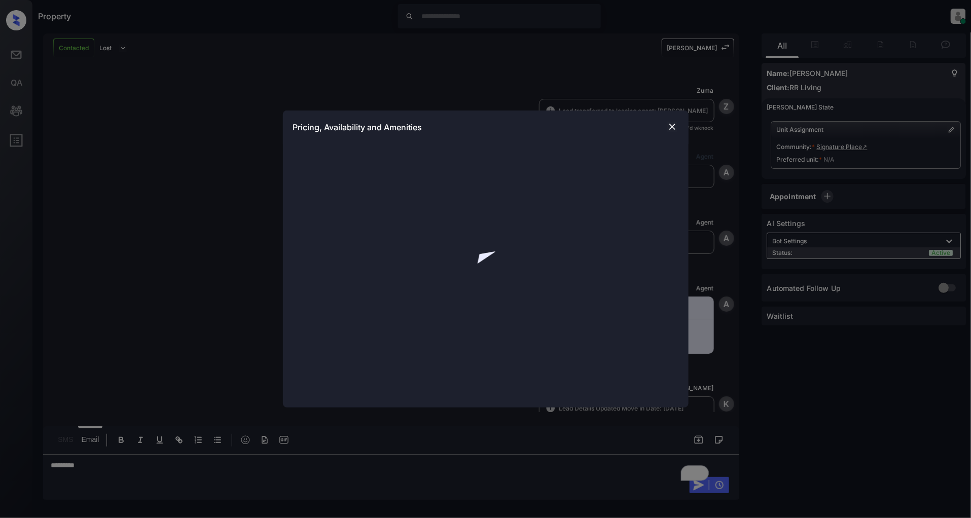
scroll to position [933, 0]
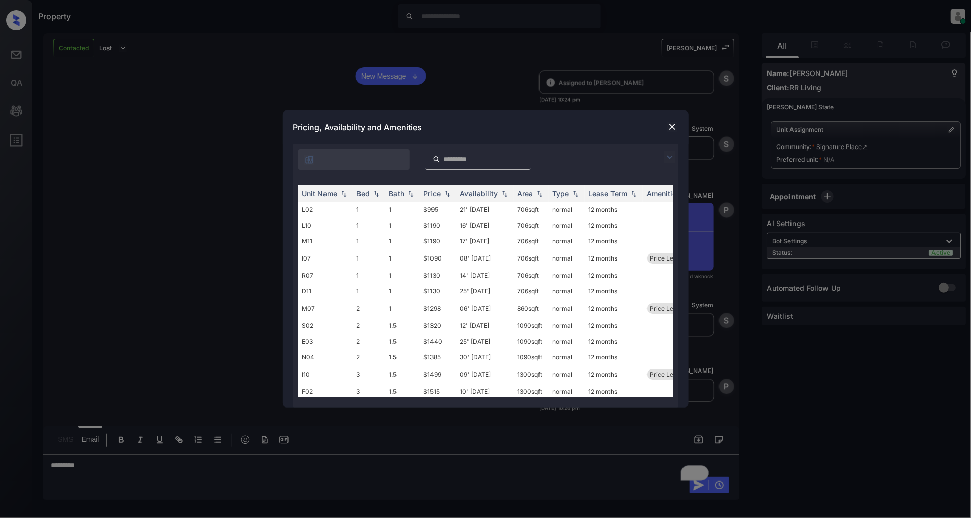
click at [668, 154] on img at bounding box center [670, 157] width 12 height 12
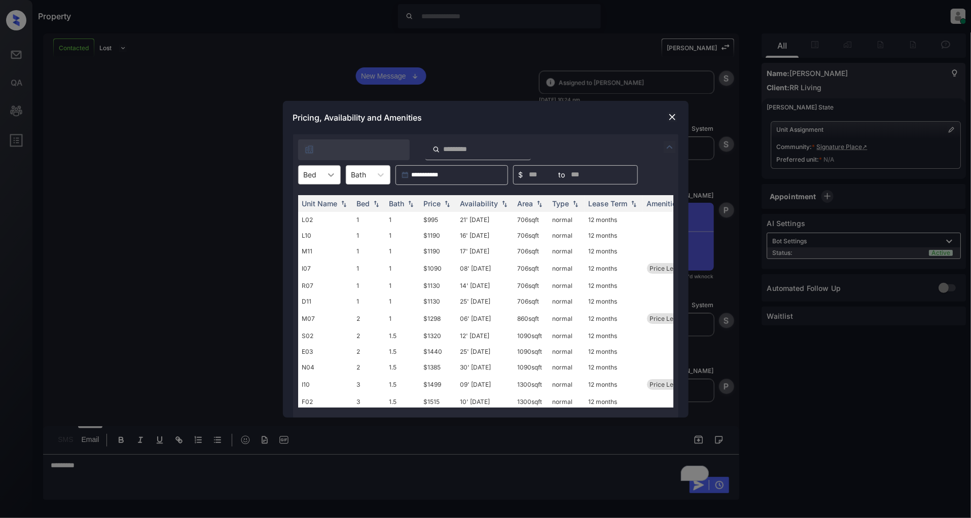
click at [338, 176] on div at bounding box center [331, 175] width 18 height 18
click at [305, 213] on div "2" at bounding box center [319, 218] width 43 height 18
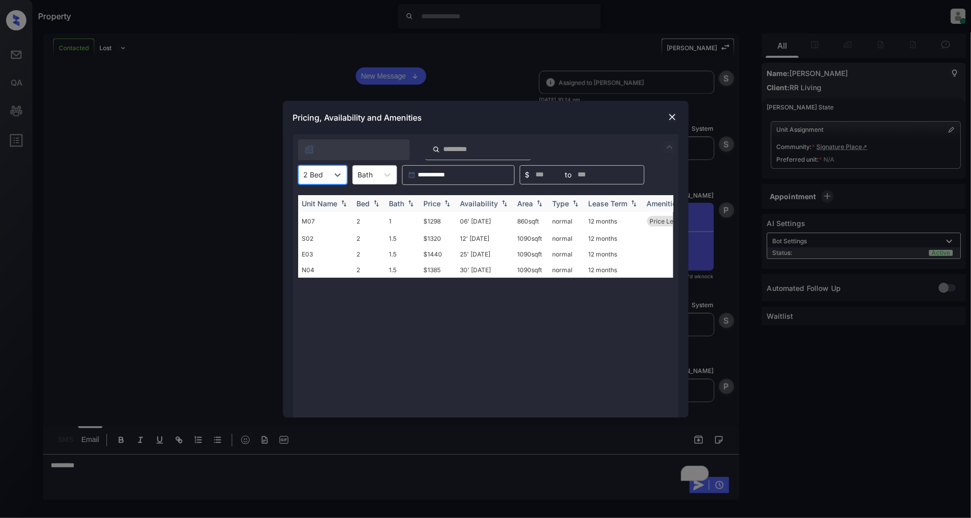
click at [449, 203] on img at bounding box center [447, 203] width 10 height 7
click at [449, 203] on img at bounding box center [447, 204] width 10 height 8
drag, startPoint x: 449, startPoint y: 214, endPoint x: 401, endPoint y: 220, distance: 48.0
click at [401, 220] on tr "M07 2 1 $1298 06' [DATE] 860 sqft normal 12 months Price Leader" at bounding box center [563, 221] width 530 height 19
copy tr "$1298"
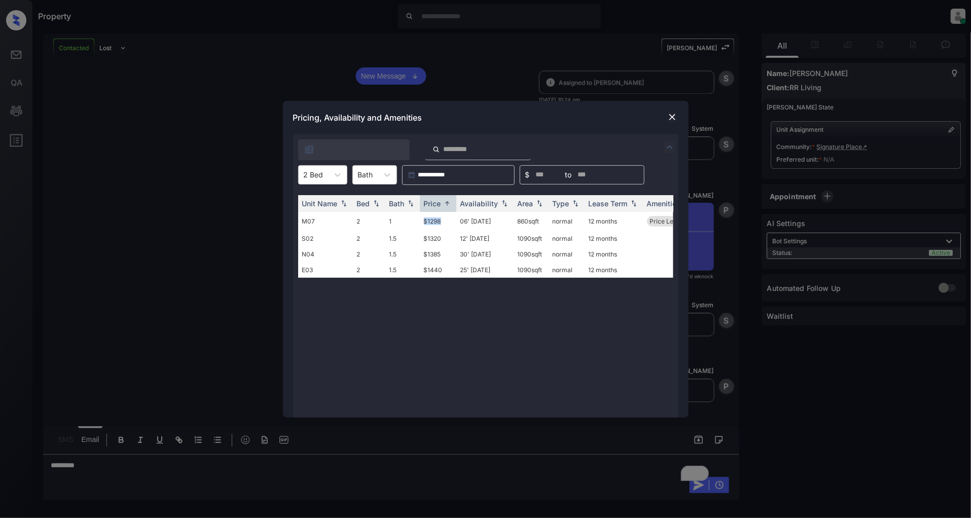
click at [676, 120] on img at bounding box center [672, 117] width 10 height 10
